Goal: Ask a question: Seek information or help from site administrators or community

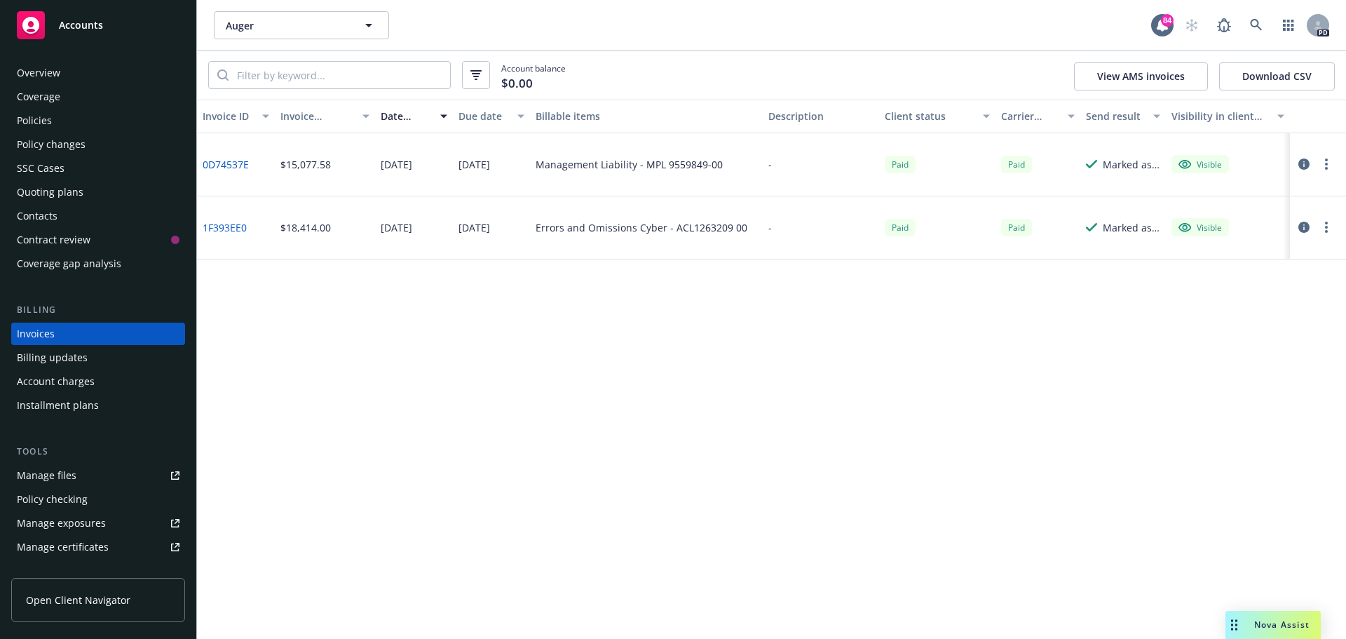
click at [1175, 388] on div "Invoice ID Invoice amount Date issued Due date Billable items Description Clien…" at bounding box center [771, 369] width 1149 height 539
click at [1299, 619] on span "Nova Assist" at bounding box center [1281, 624] width 55 height 12
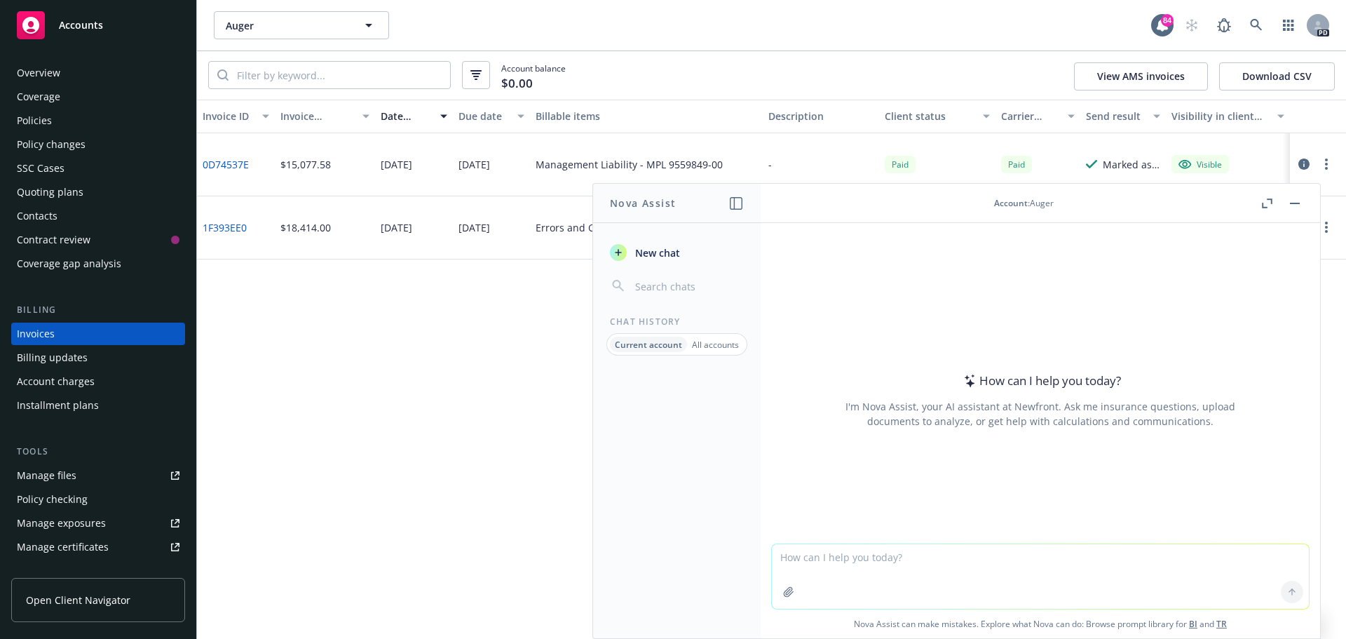
click at [924, 559] on textarea at bounding box center [1040, 576] width 537 height 64
type textarea "What are the reasons a private company would want to increase their D&O limits …"
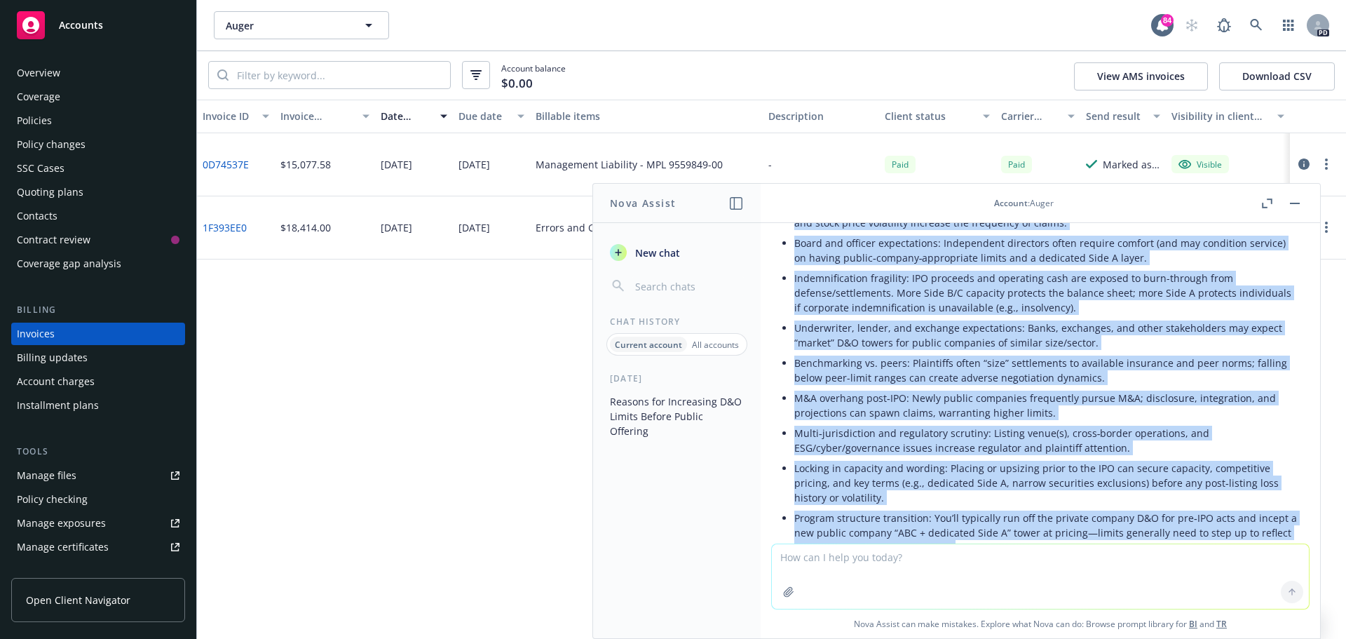
scroll to position [482, 0]
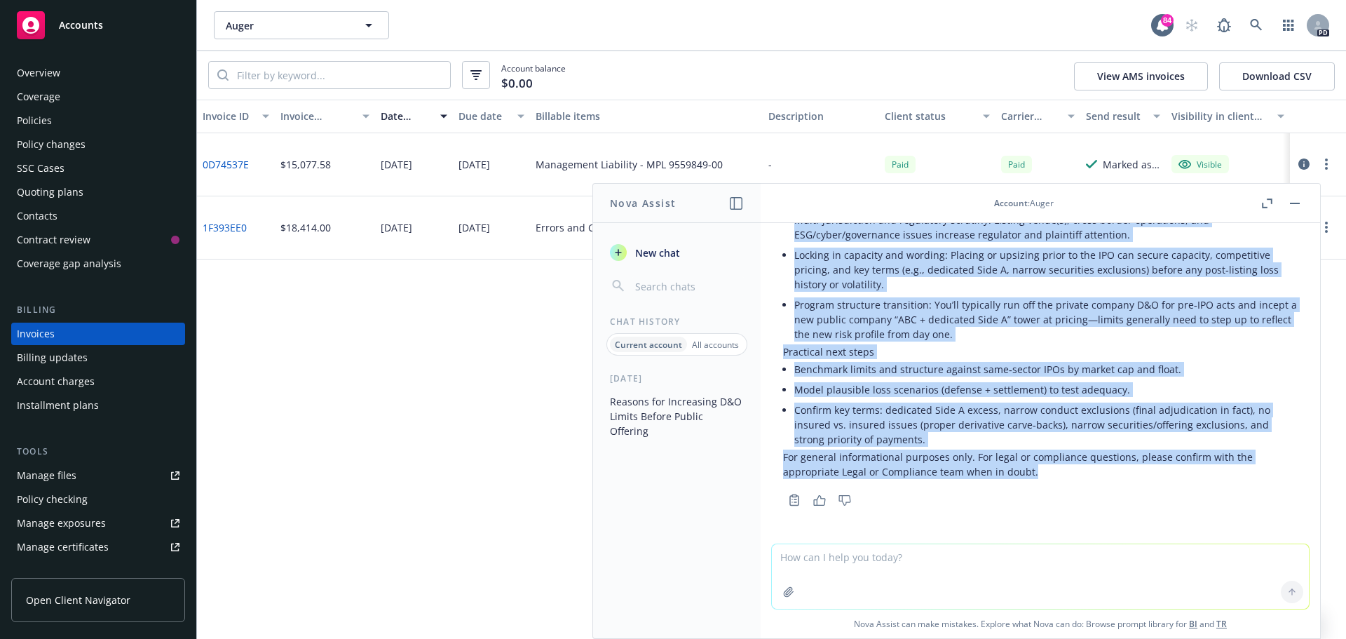
drag, startPoint x: 784, startPoint y: 294, endPoint x: 1140, endPoint y: 476, distance: 399.7
click at [1140, 476] on div "Here are the common reasons private companies raise D&O limits ahead of an IPO:…" at bounding box center [1040, 146] width 514 height 675
copy div "Lore ips dol sitame consect adipisc elitseddo eiusm T&I utlabo etdol ma al ENI:…"
